Goal: Task Accomplishment & Management: Use online tool/utility

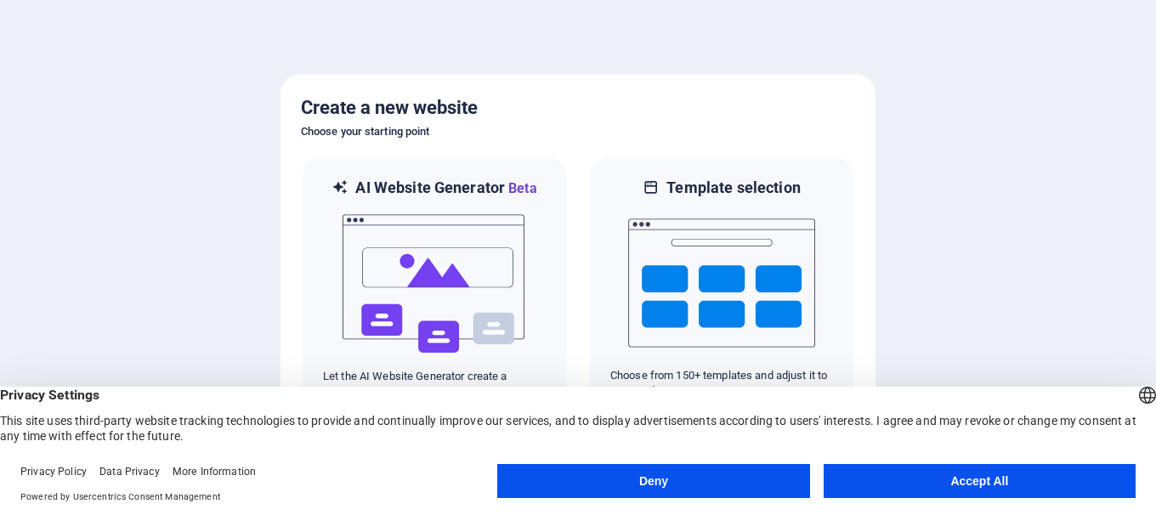
click at [956, 478] on button "Accept All" at bounding box center [979, 481] width 312 height 34
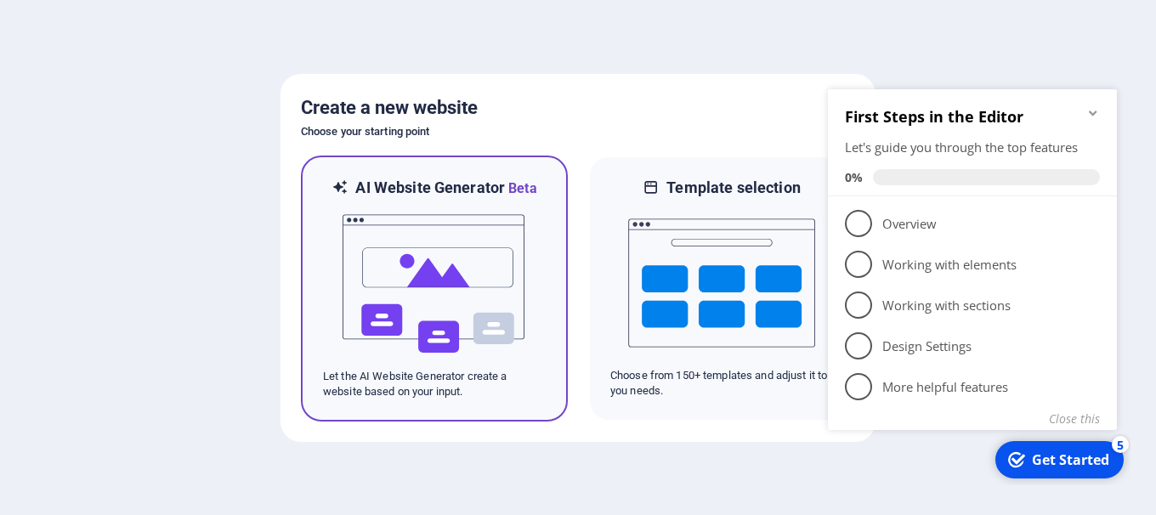
click at [446, 308] on img at bounding box center [434, 284] width 187 height 170
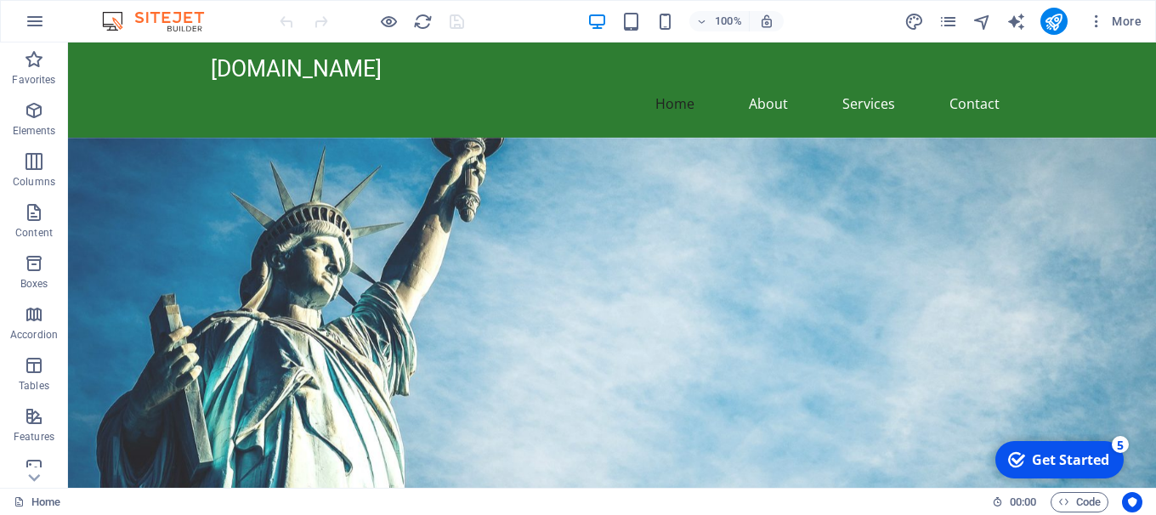
click at [1035, 461] on div "Get Started" at bounding box center [1070, 459] width 77 height 19
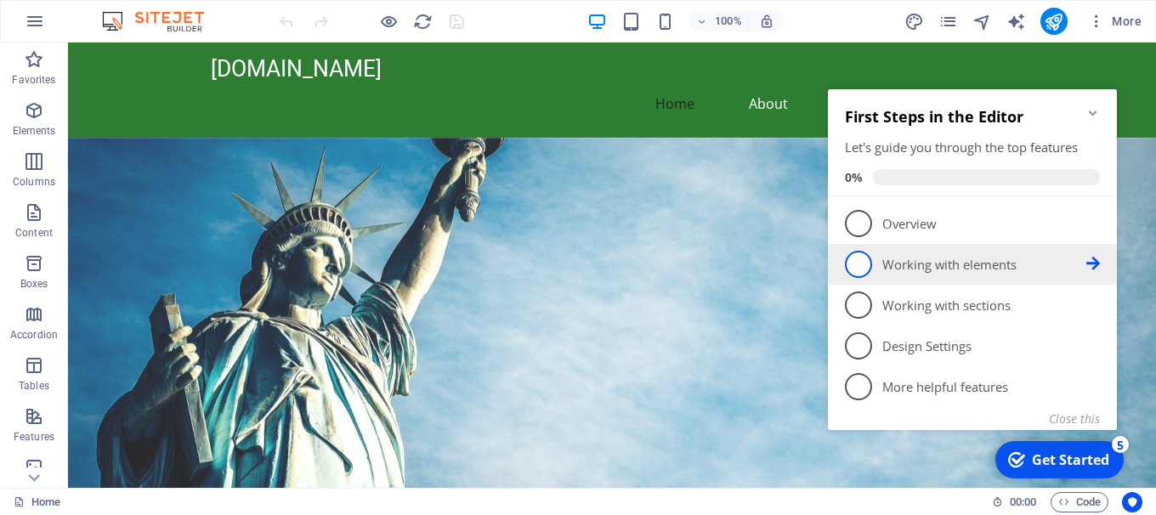
click at [853, 257] on span "2" at bounding box center [858, 264] width 27 height 27
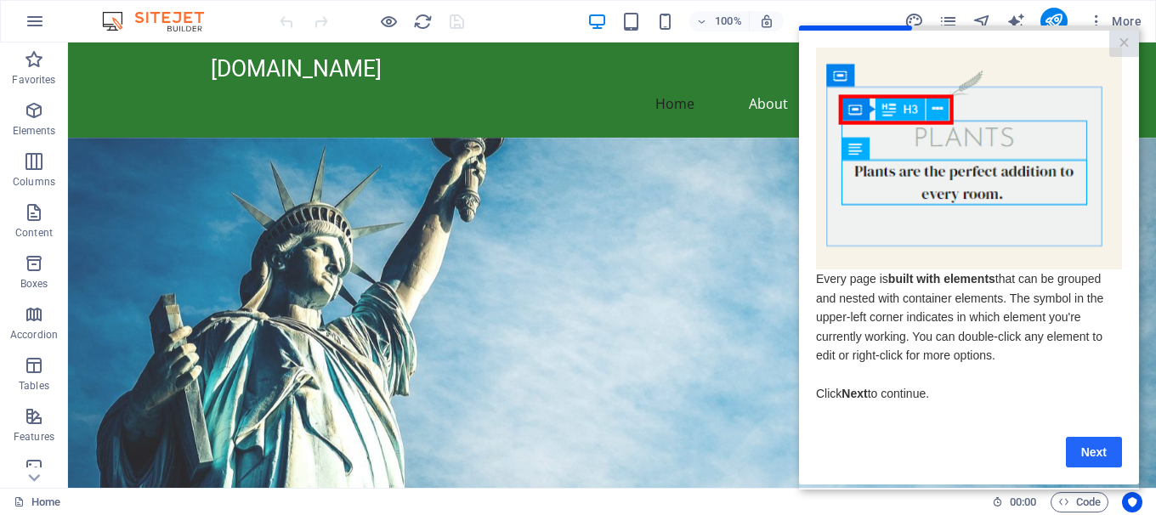
click at [1093, 453] on link "Next" at bounding box center [1094, 452] width 56 height 31
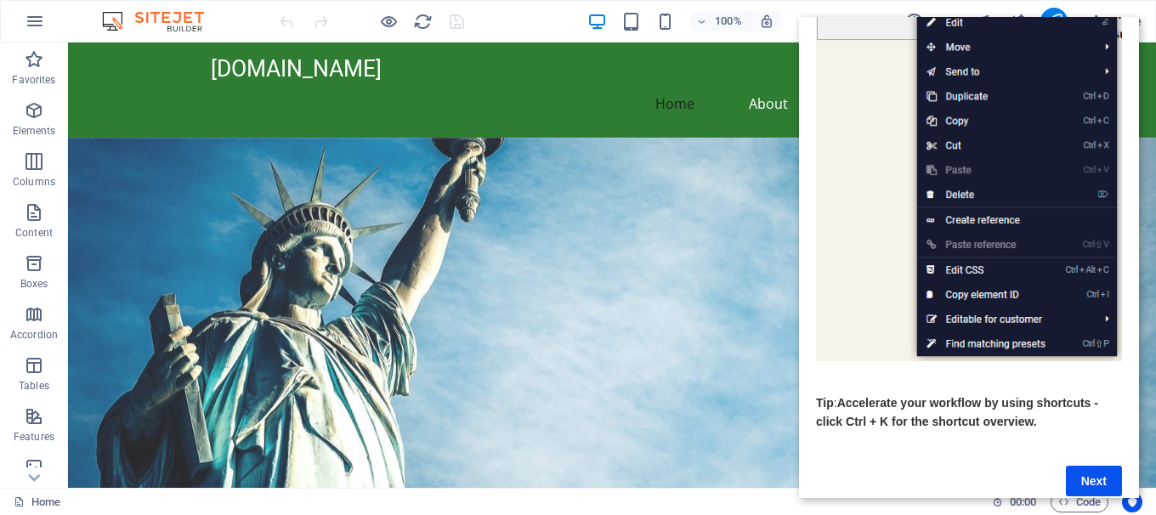
scroll to position [242, 0]
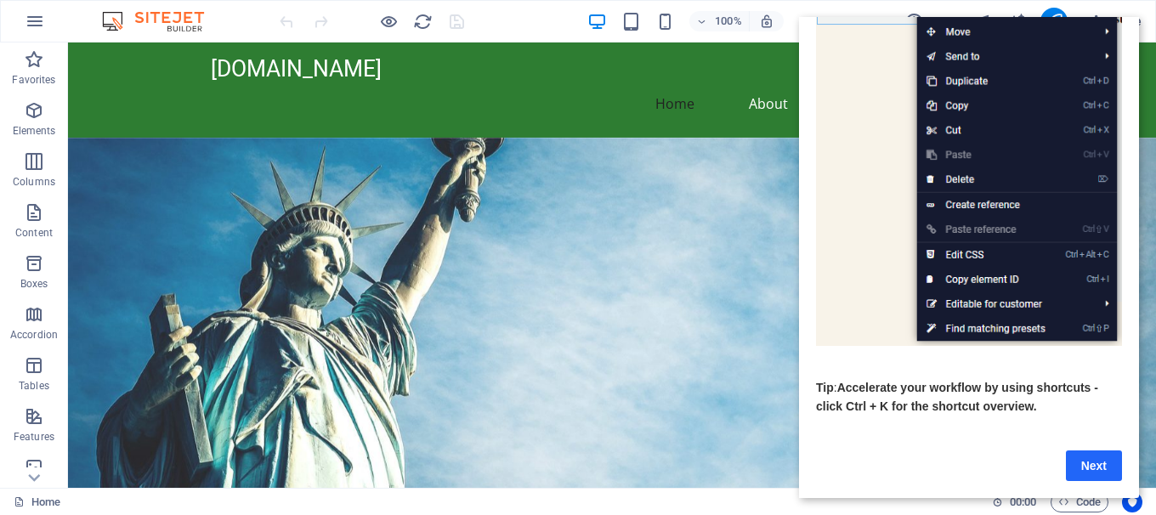
click at [1093, 469] on link "Next" at bounding box center [1094, 465] width 56 height 31
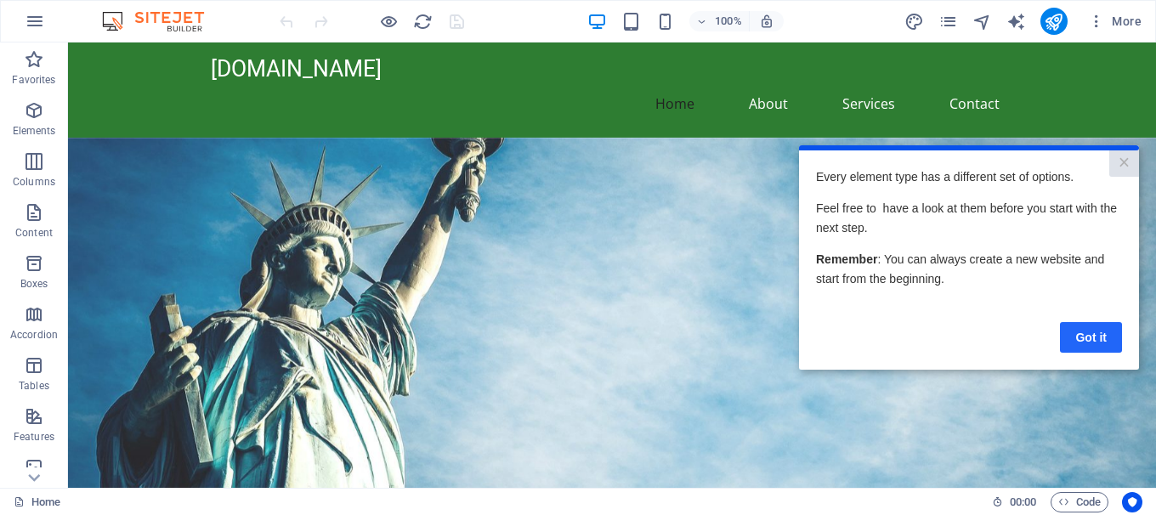
click at [1099, 339] on link "Got it" at bounding box center [1091, 337] width 62 height 31
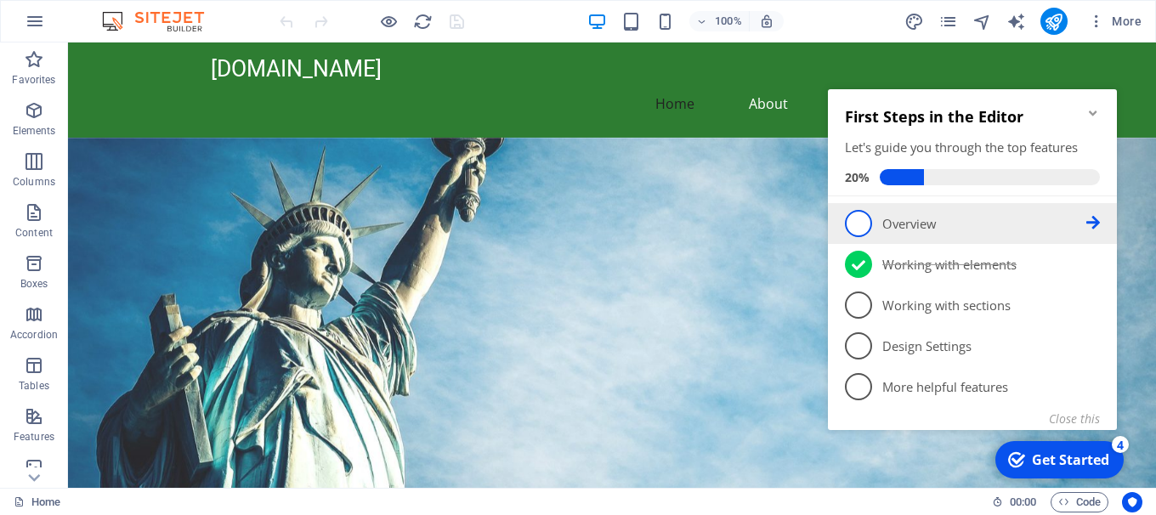
click at [854, 227] on span "1" at bounding box center [858, 223] width 27 height 27
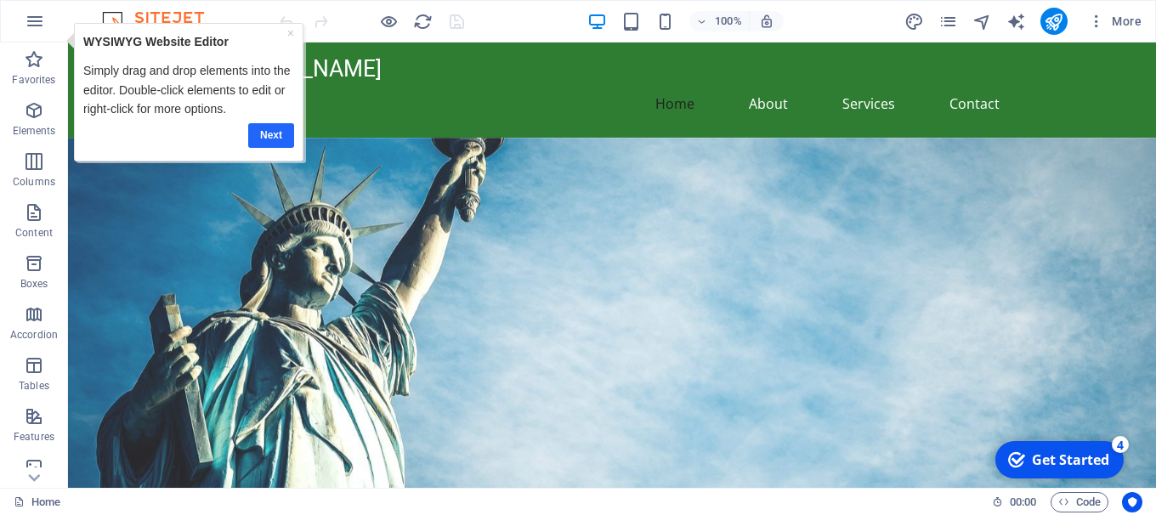
click at [273, 139] on link "Next" at bounding box center [271, 135] width 46 height 25
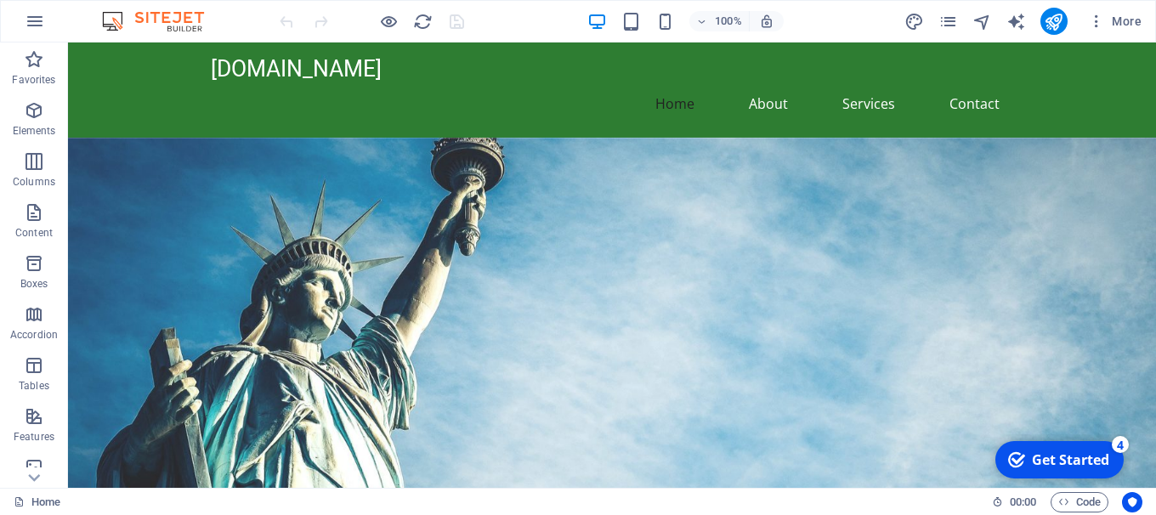
click at [1042, 458] on div "Get Started" at bounding box center [1070, 459] width 77 height 19
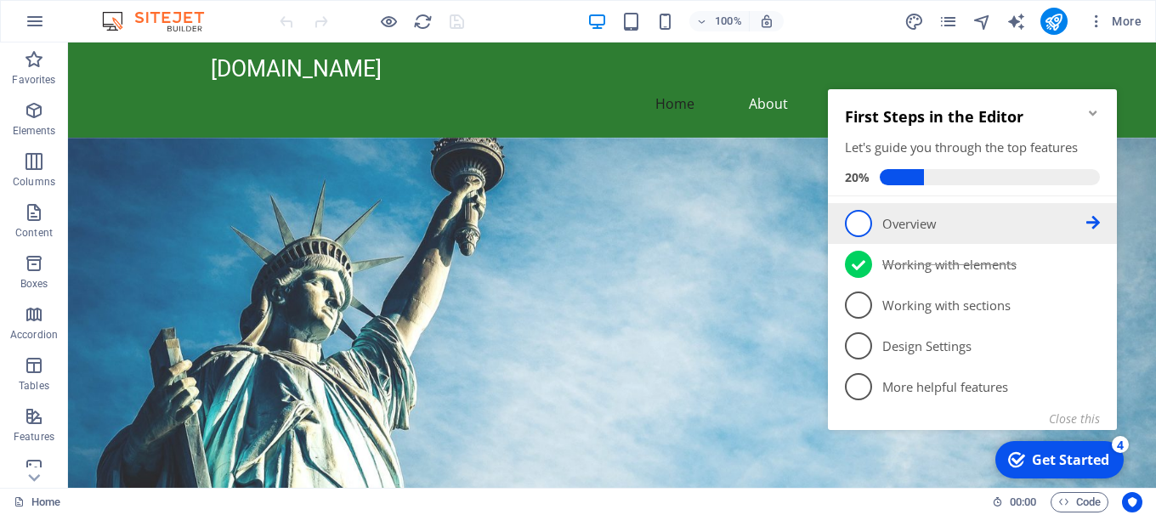
click at [846, 220] on span "1" at bounding box center [858, 223] width 27 height 27
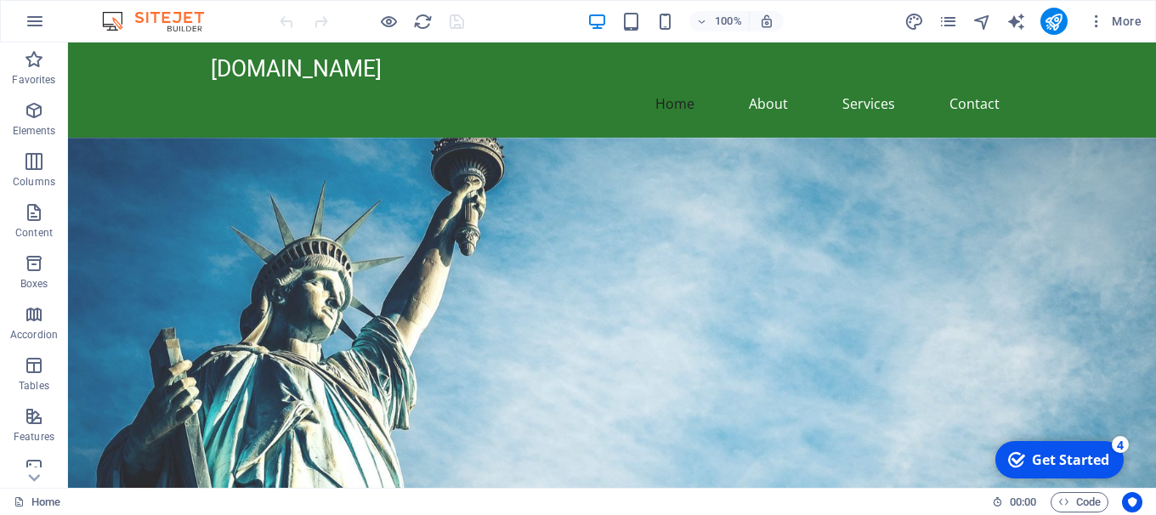
click at [1059, 459] on div "Get Started" at bounding box center [1070, 459] width 77 height 19
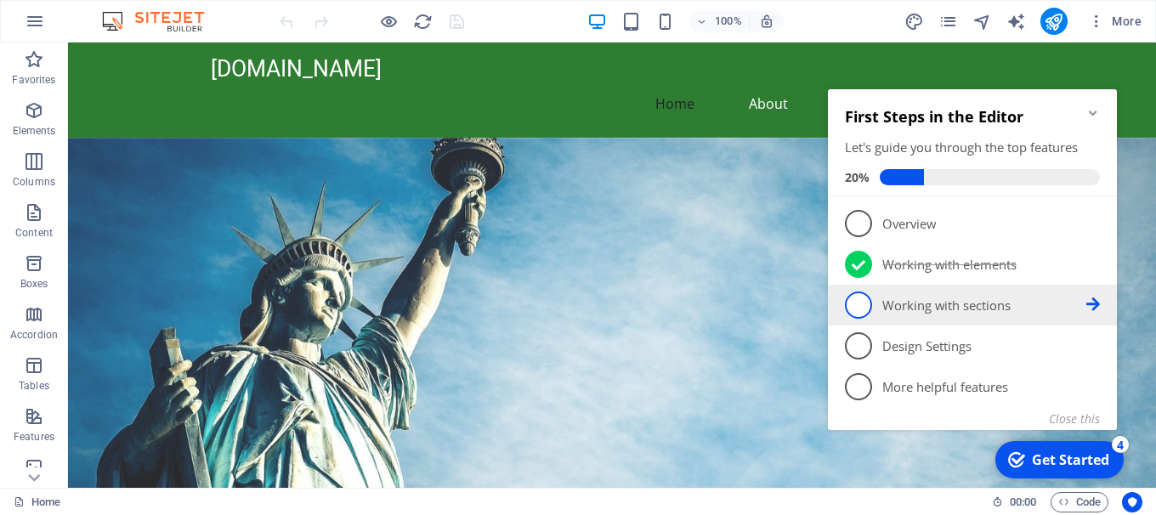
click at [863, 311] on span "3" at bounding box center [858, 304] width 27 height 27
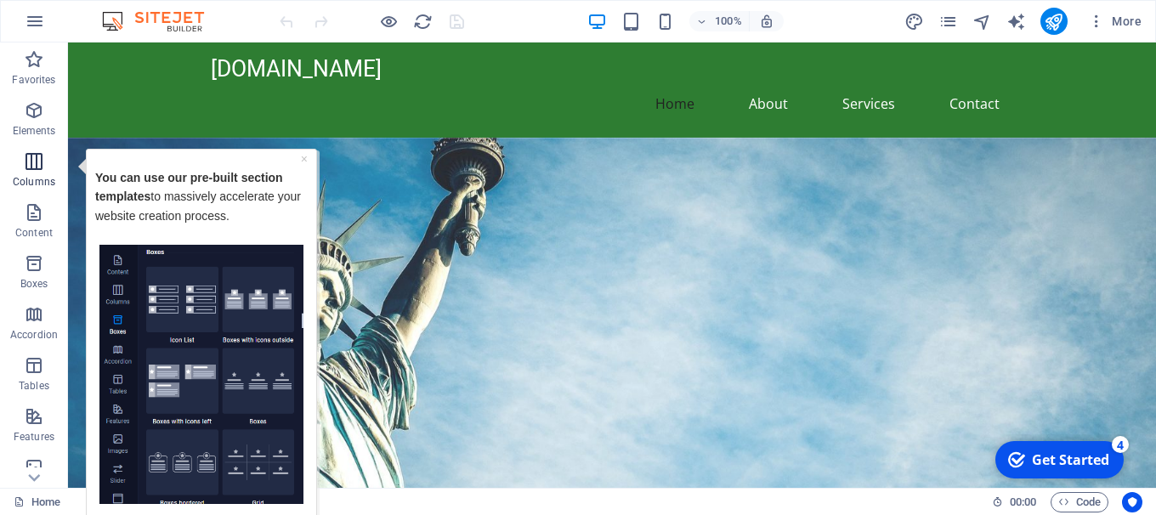
click at [38, 168] on icon "button" at bounding box center [34, 161] width 20 height 20
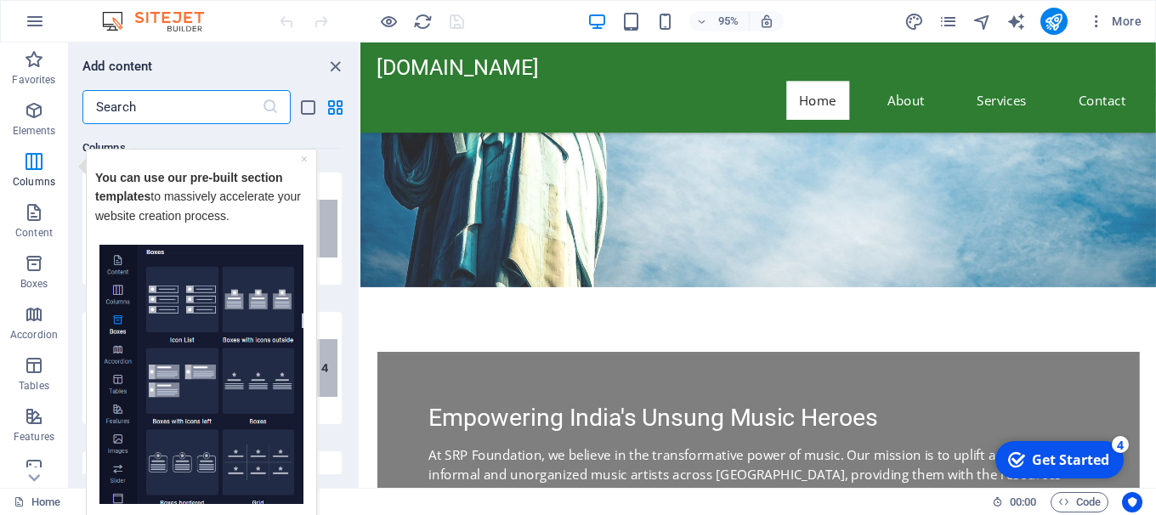
scroll to position [286, 0]
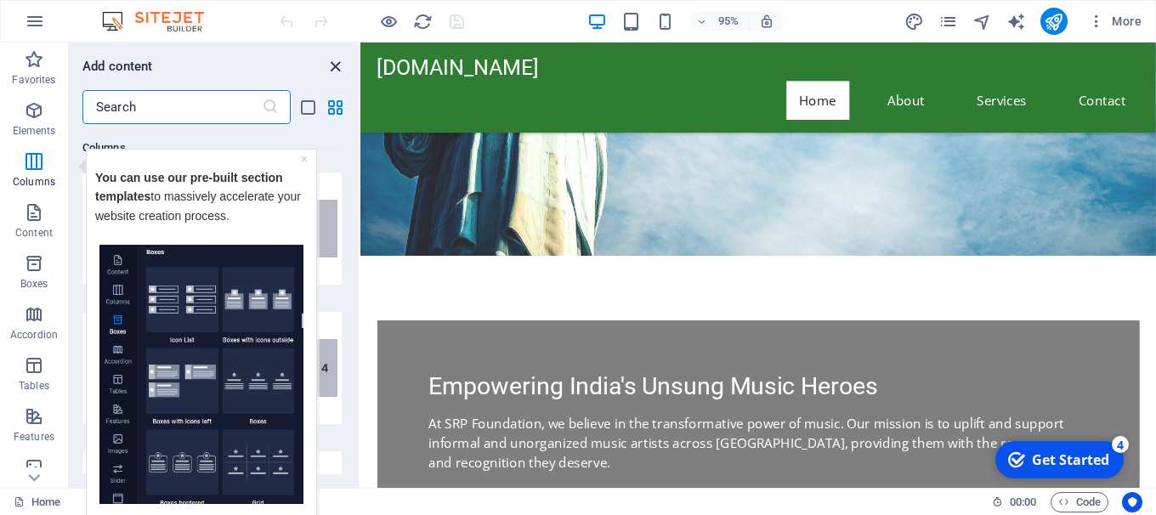
click at [336, 71] on icon "close panel" at bounding box center [335, 67] width 20 height 20
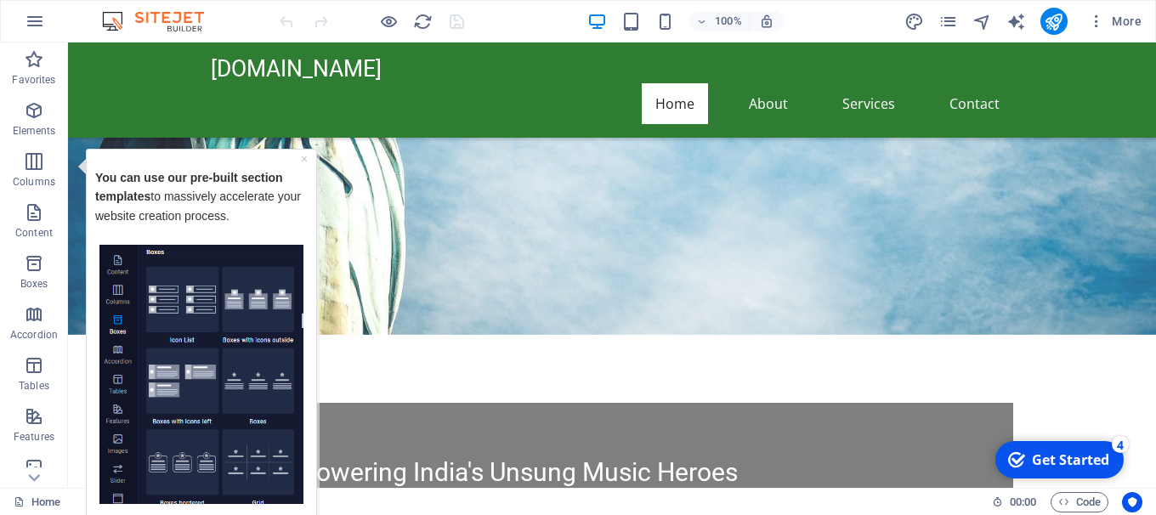
click at [242, 472] on img "Tooltip" at bounding box center [201, 374] width 204 height 260
click at [306, 159] on link "×" at bounding box center [304, 158] width 7 height 14
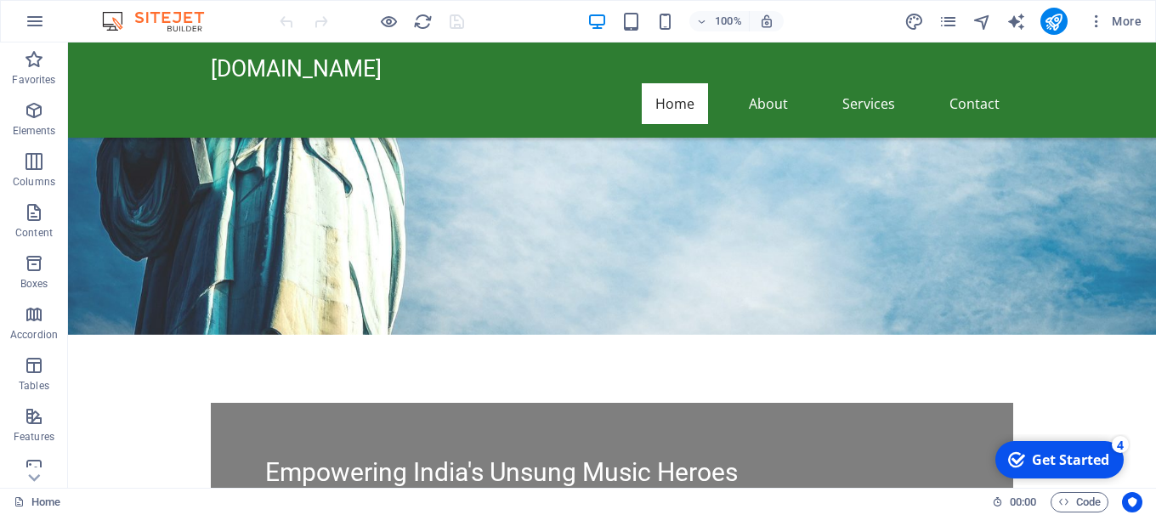
click at [1050, 460] on div "Get Started" at bounding box center [1070, 459] width 77 height 19
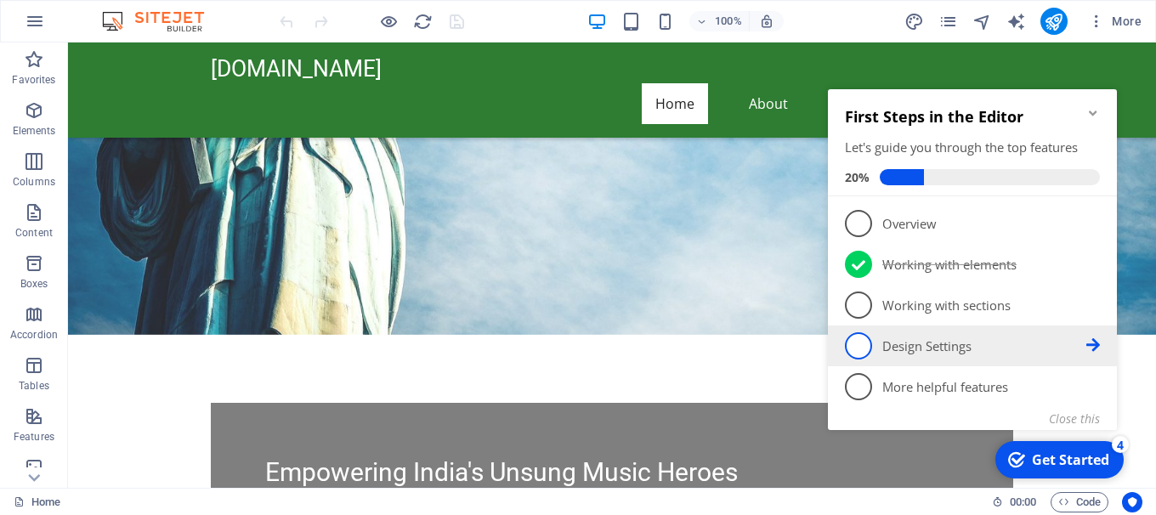
click at [869, 354] on span "4" at bounding box center [858, 345] width 27 height 27
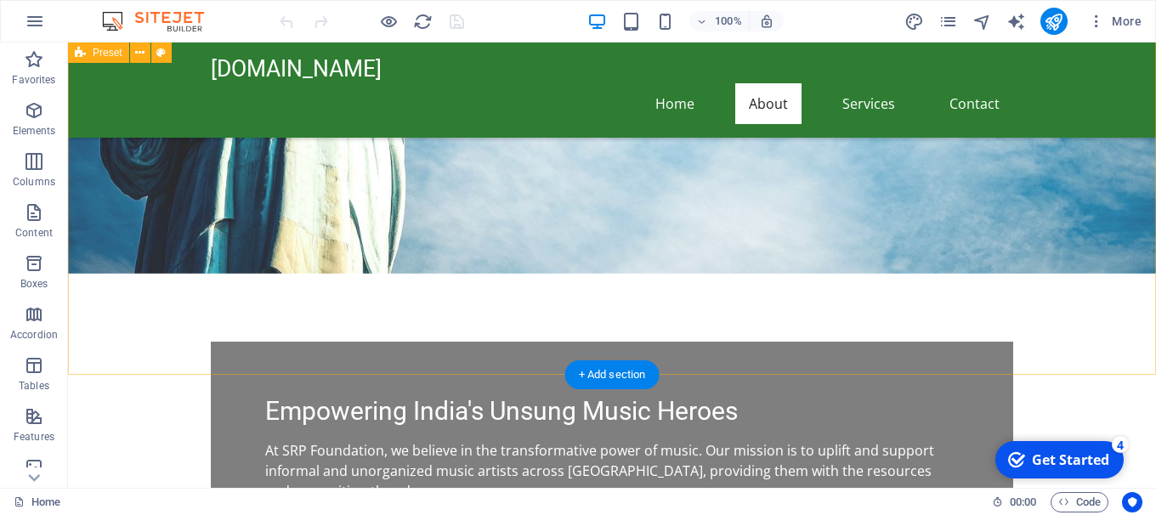
scroll to position [780, 0]
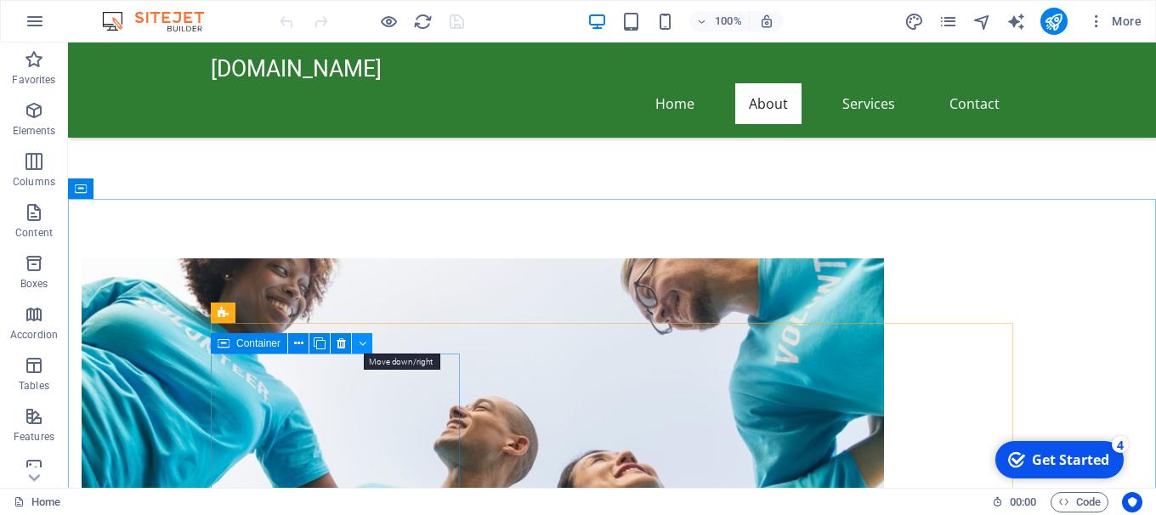
click at [368, 344] on button at bounding box center [362, 343] width 20 height 20
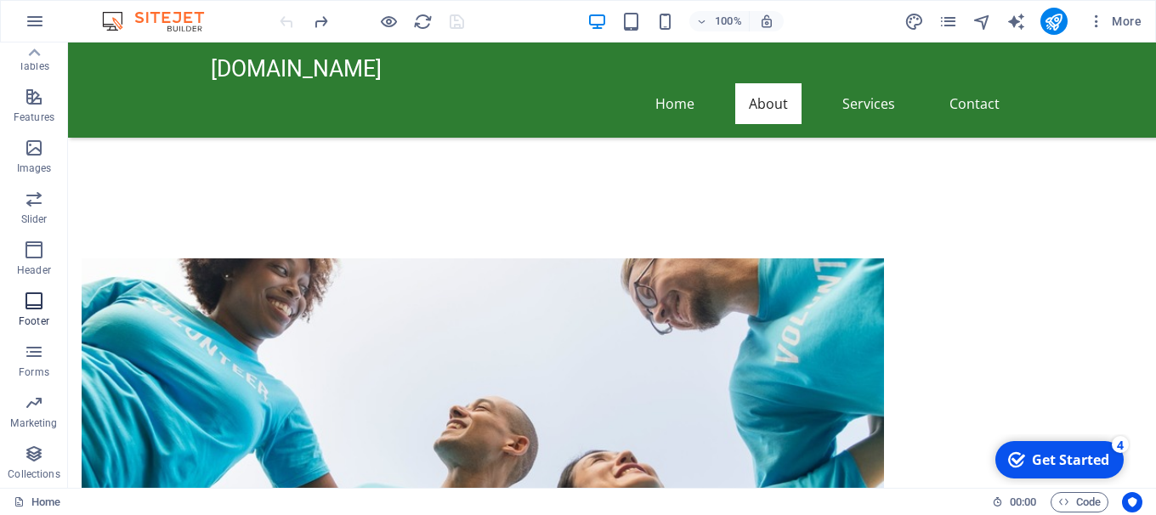
scroll to position [0, 0]
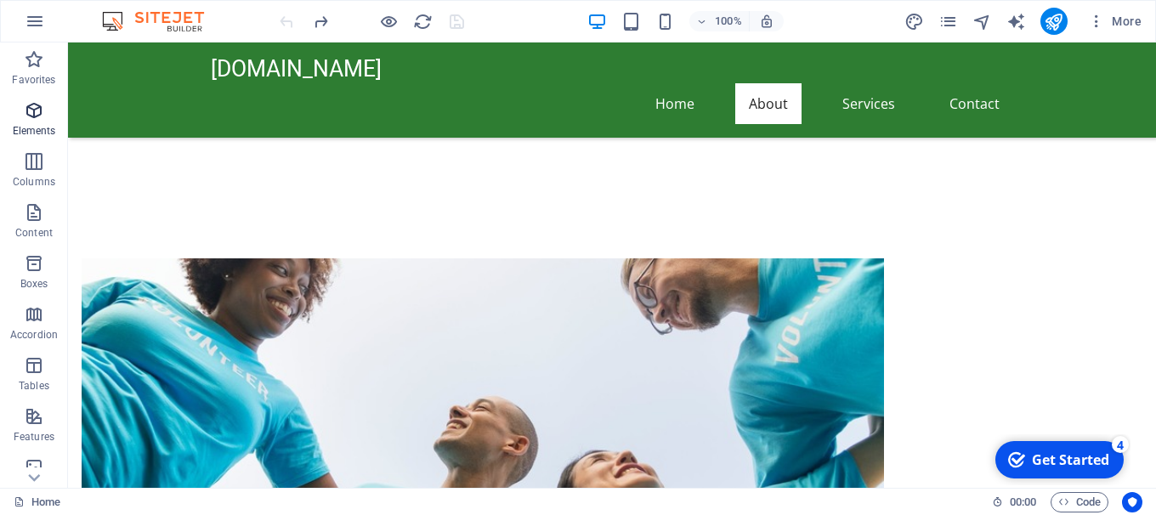
click at [31, 108] on icon "button" at bounding box center [34, 110] width 20 height 20
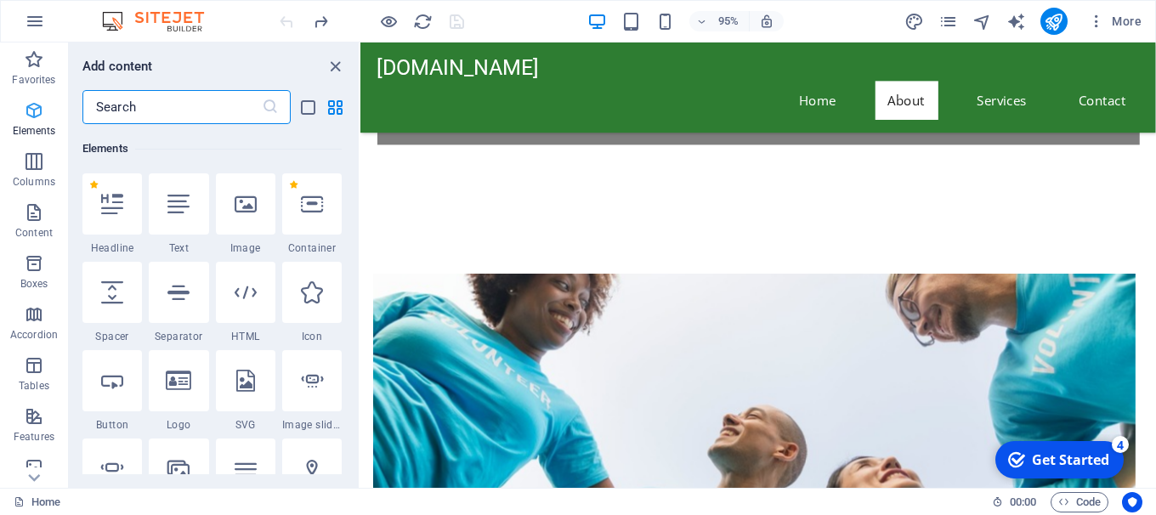
scroll to position [181, 0]
click at [30, 226] on p "Content" at bounding box center [33, 233] width 37 height 14
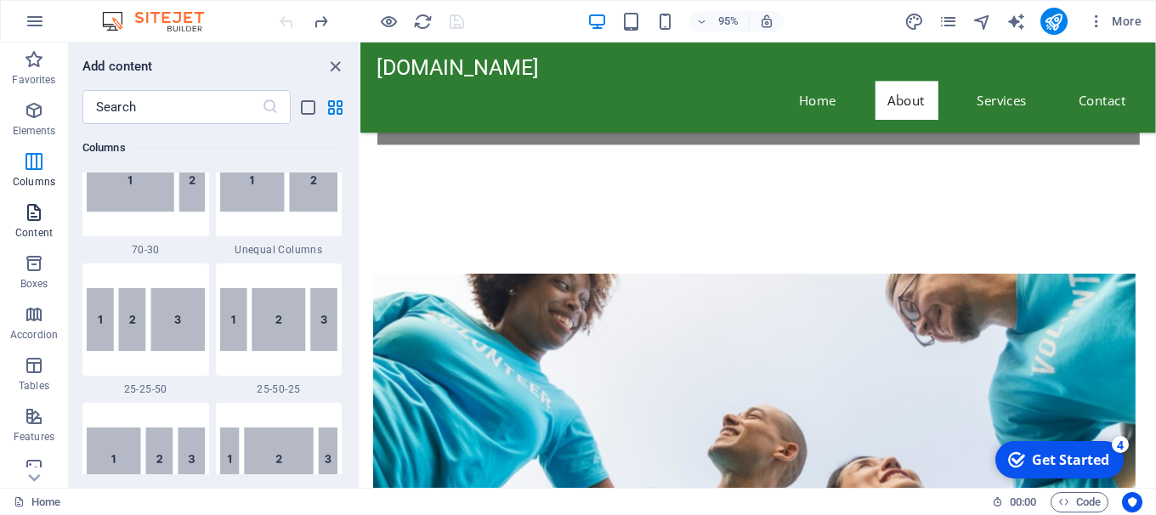
scroll to position [2990, 0]
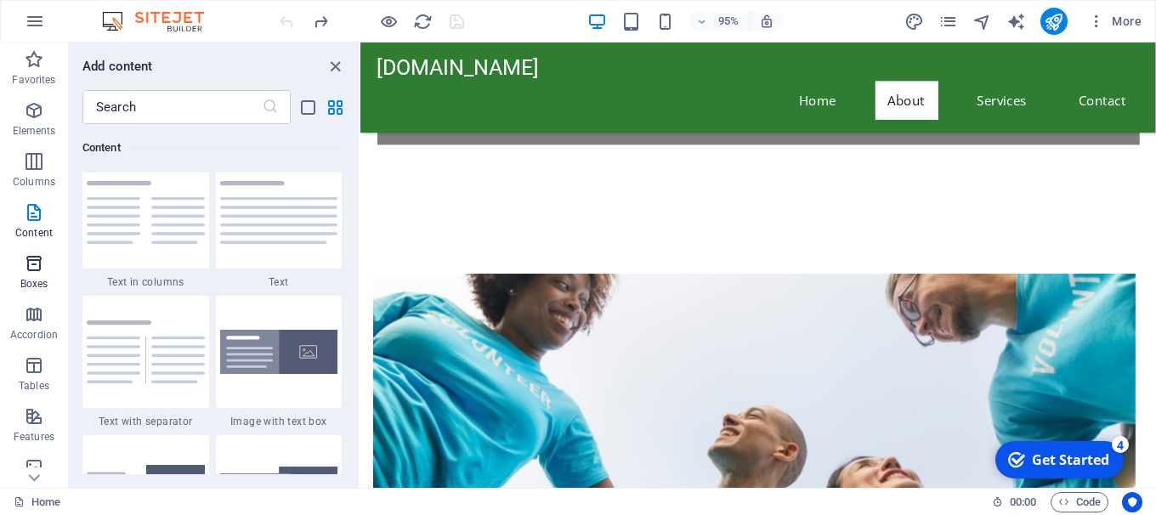
click at [30, 274] on span "Boxes" at bounding box center [34, 273] width 68 height 41
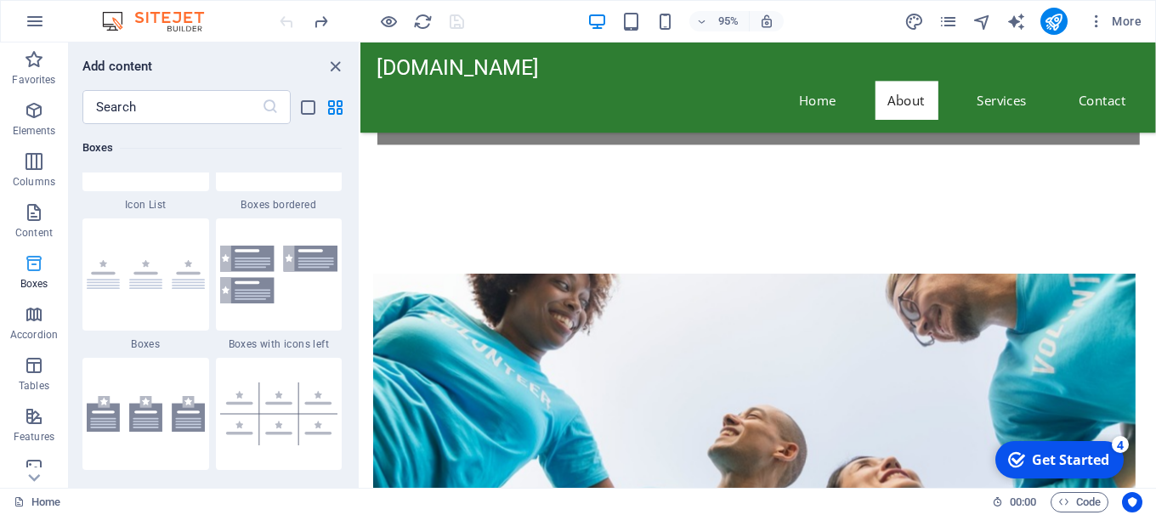
scroll to position [4782, 0]
click at [35, 310] on icon "button" at bounding box center [34, 314] width 20 height 20
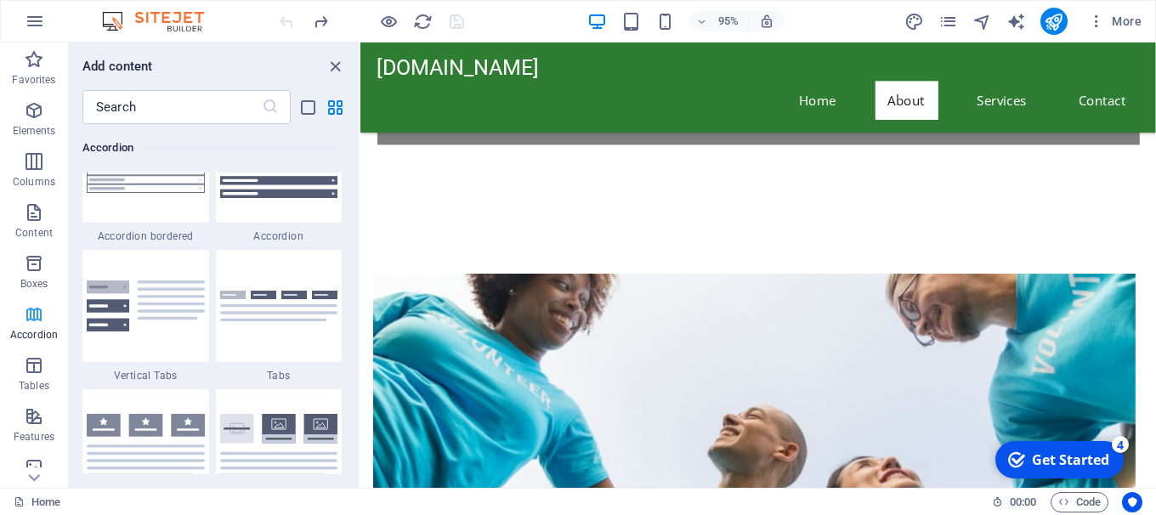
scroll to position [5537, 0]
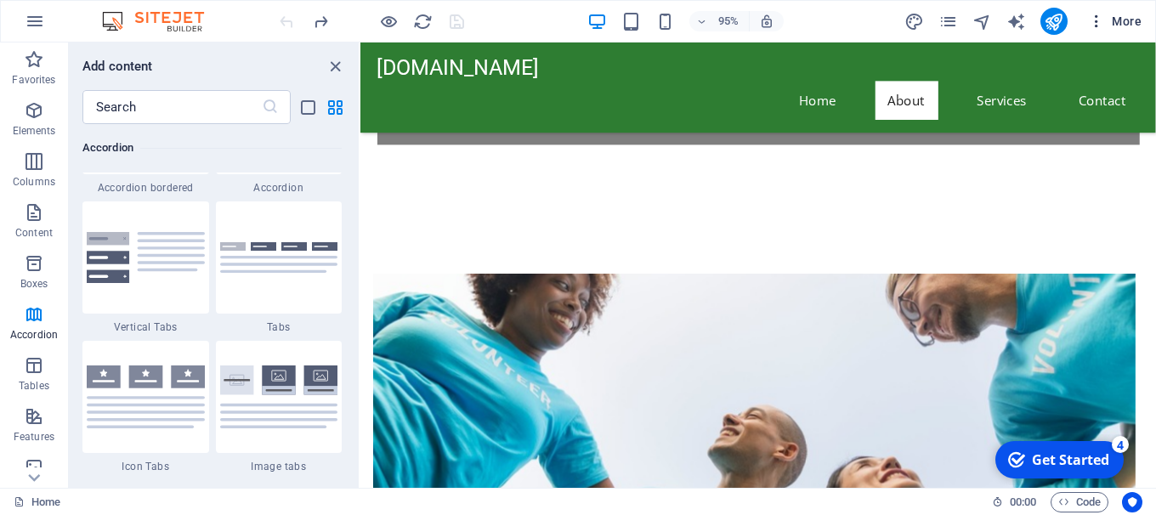
click at [1113, 19] on span "More" at bounding box center [1115, 21] width 54 height 17
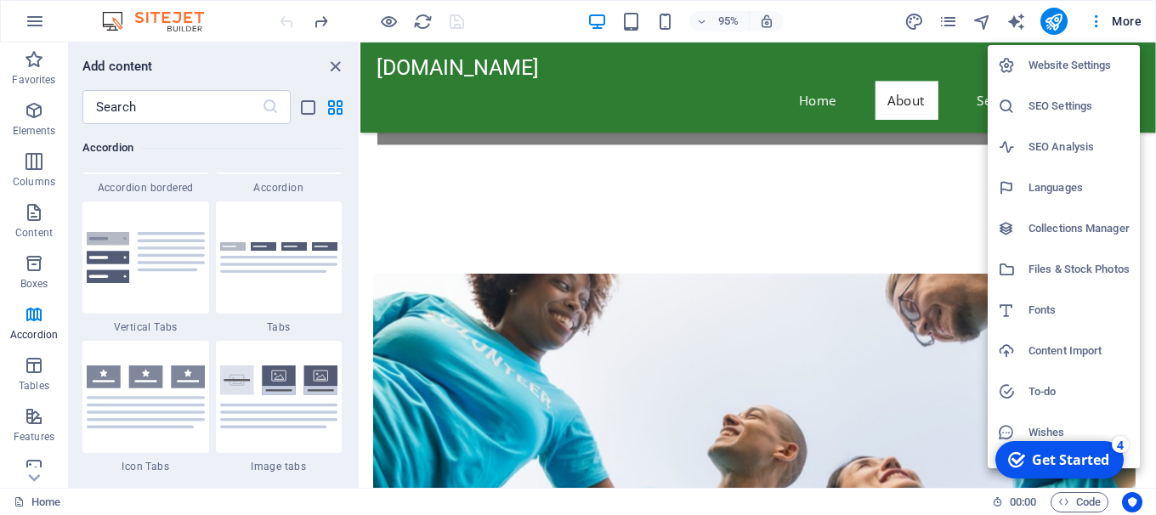
click at [1072, 150] on h6 "SEO Analysis" at bounding box center [1078, 147] width 101 height 20
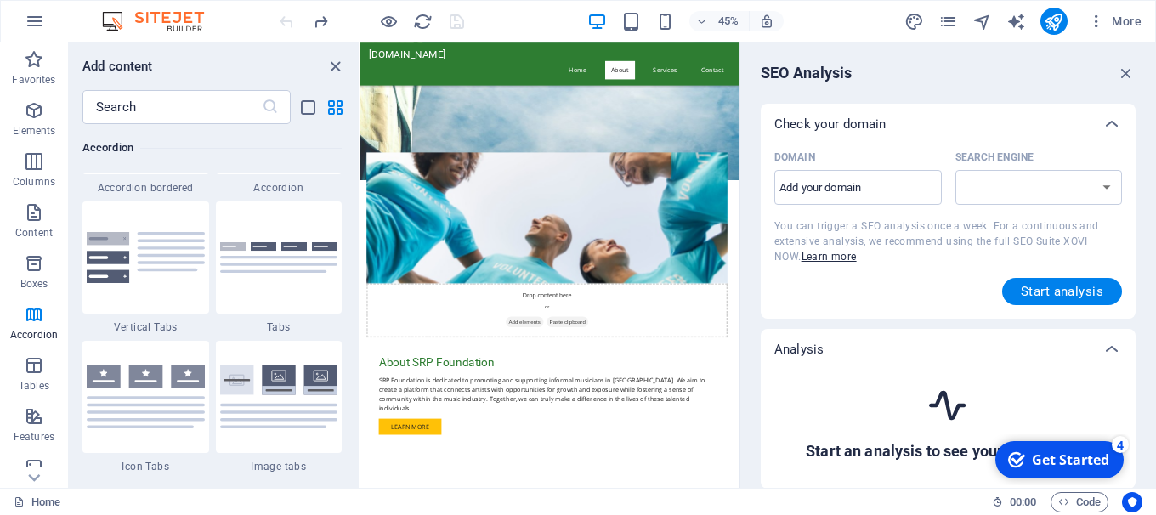
select select "google.com"
click at [850, 193] on input "Domain ​" at bounding box center [857, 187] width 167 height 27
type input "[DOMAIN_NAME]"
select select "bing.com"
type input "[DOMAIN_NAME]"
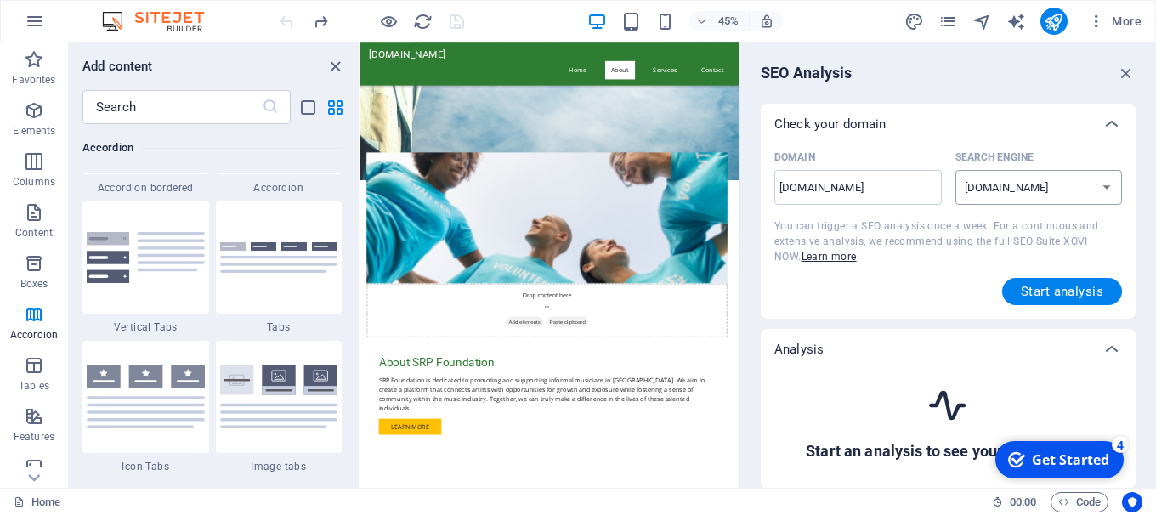
click at [955, 170] on select "google.de google.at google.es google.co.uk google.fr google.it google.ch google…" at bounding box center [1038, 187] width 167 height 35
click option "google.com" at bounding box center [0, 0] width 0 height 0
click at [1051, 289] on span "Start analysis" at bounding box center [1062, 292] width 82 height 14
select select "bing.com"
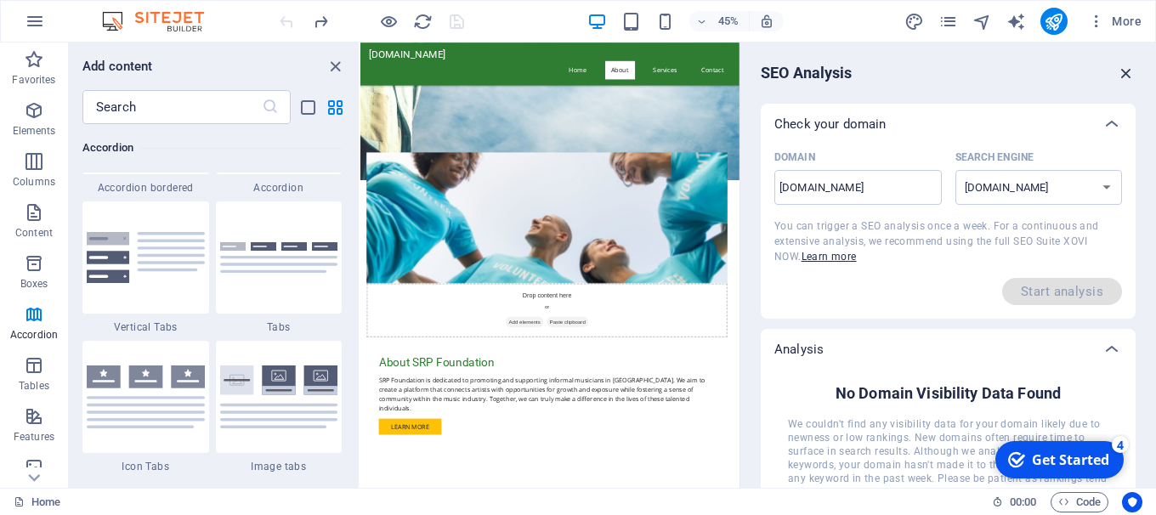
click at [1121, 72] on icon "button" at bounding box center [1126, 73] width 19 height 19
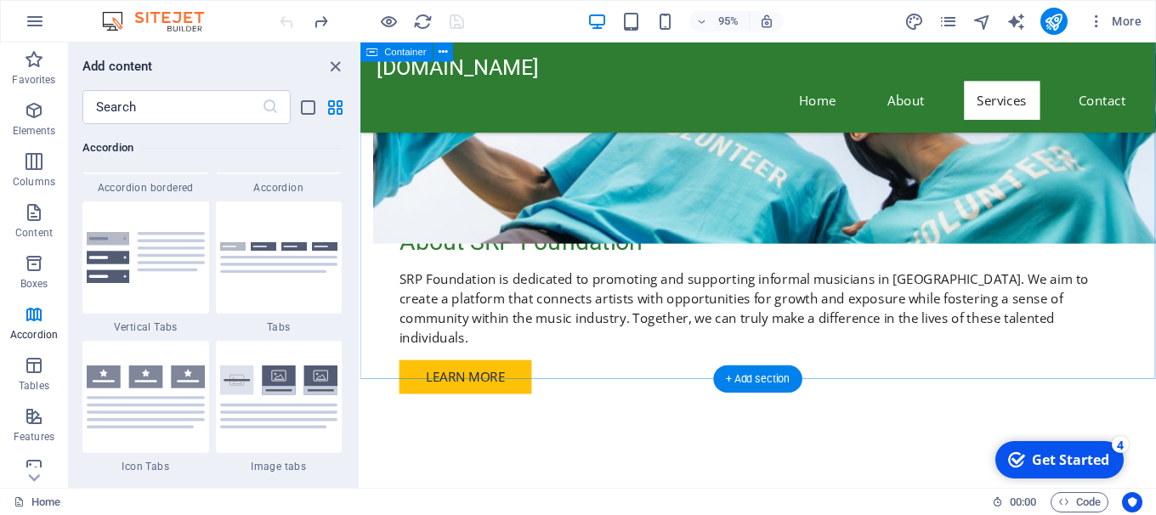
scroll to position [1271, 0]
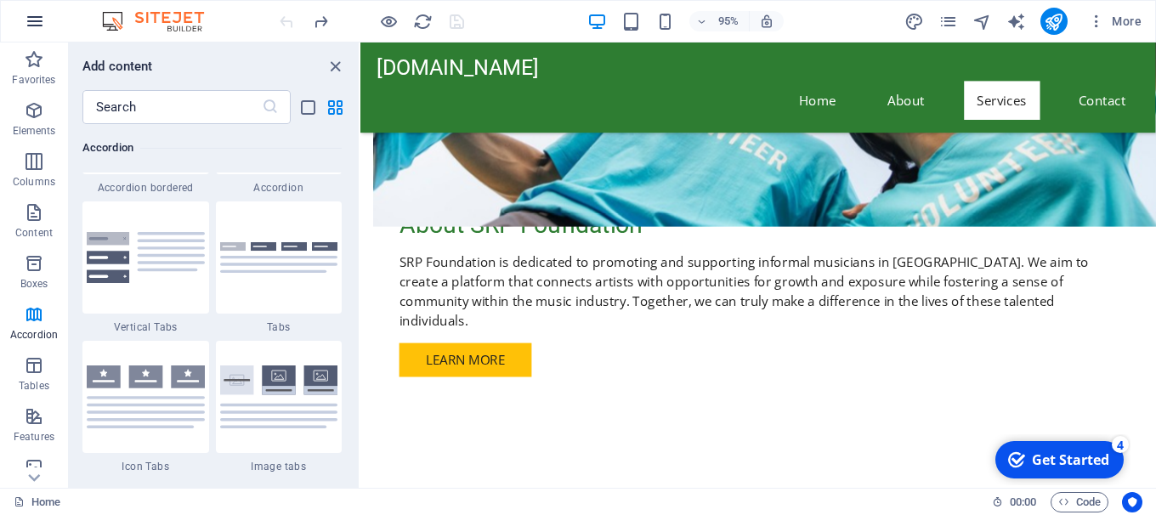
click at [29, 20] on icon "button" at bounding box center [35, 21] width 20 height 20
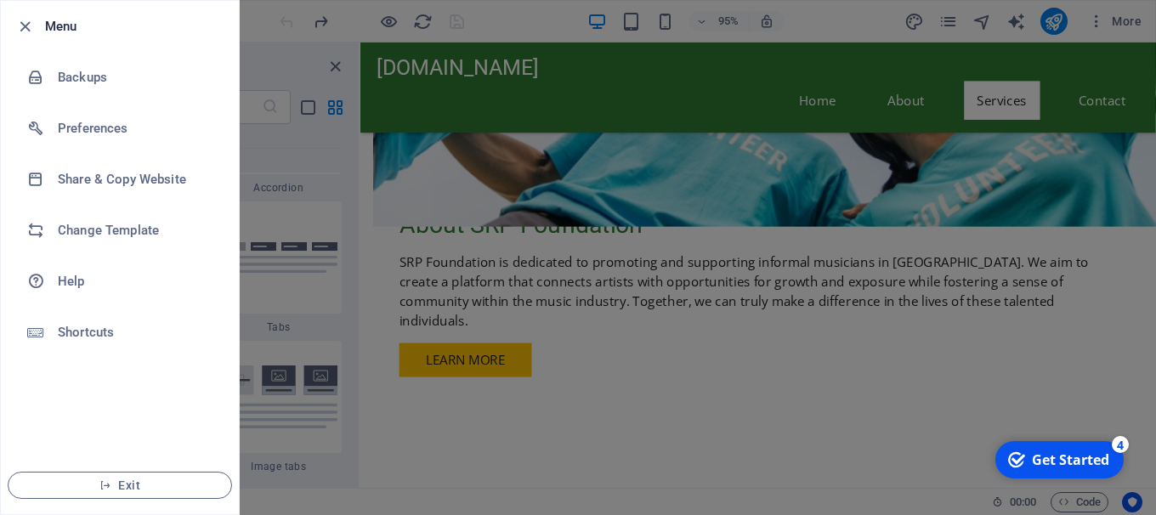
click at [892, 407] on div at bounding box center [578, 257] width 1156 height 515
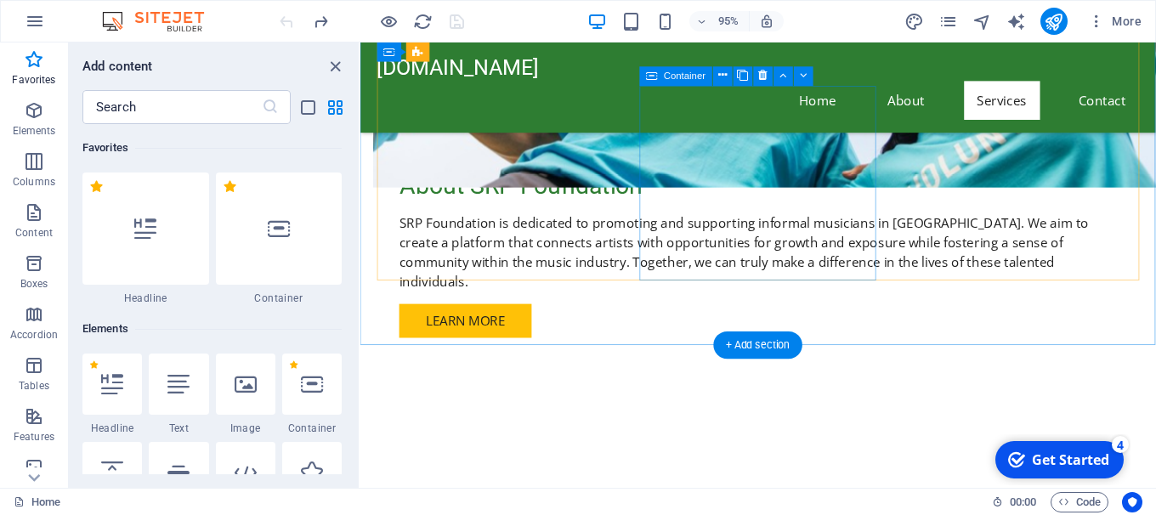
scroll to position [0, 0]
